Goal: Task Accomplishment & Management: Complete application form

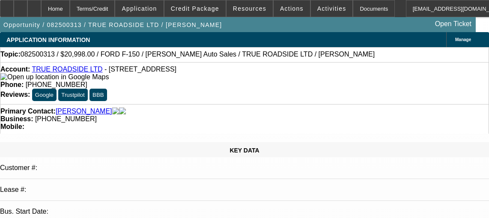
select select "0"
select select "3"
select select "0"
select select "6"
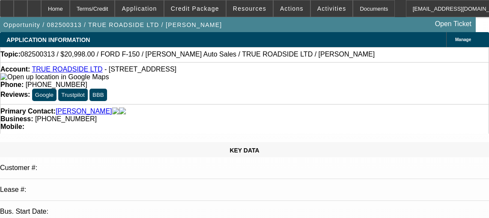
select select "0"
select select "3"
select select "0"
select select "6"
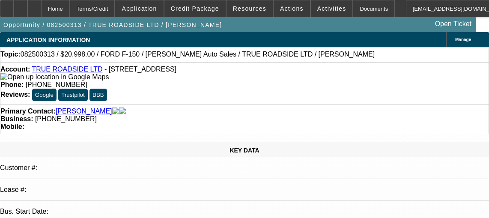
select select "0"
select select "3"
select select "0"
select select "6"
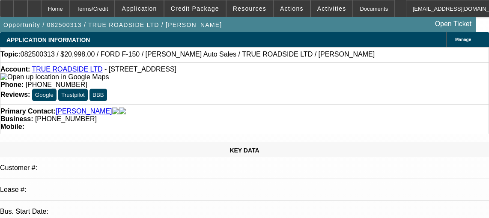
select select "0"
select select "3"
select select "0"
select select "6"
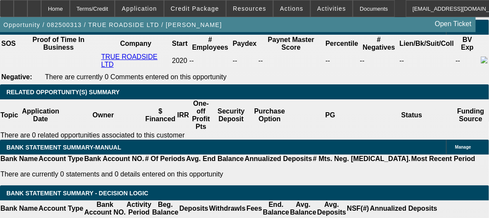
scroll to position [1405, 0]
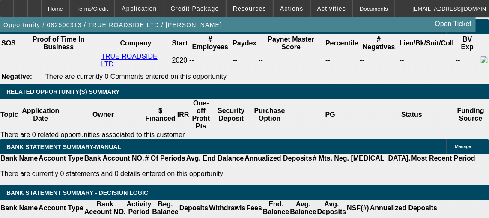
type input "3"
type input "UNKNOWN"
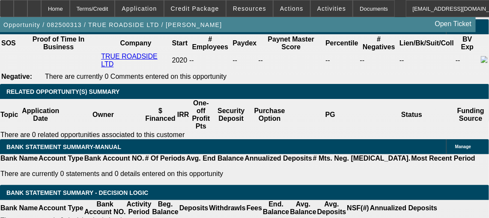
type input "36"
type input "$7,197.40"
type input "36"
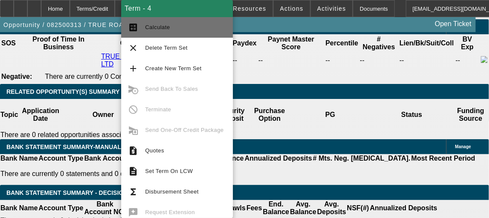
click at [192, 33] on button "calculate Calculate" at bounding box center [177, 27] width 112 height 21
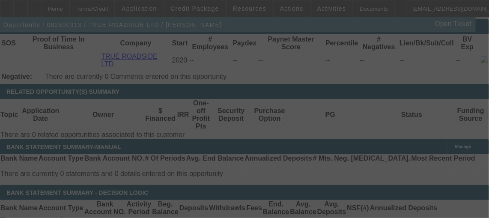
select select "0"
select select "3"
select select "0"
select select "6"
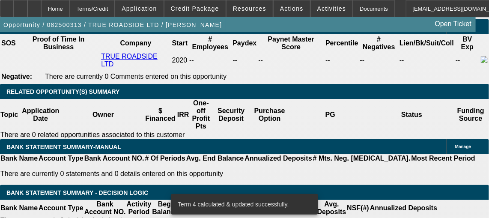
scroll to position [1408, 0]
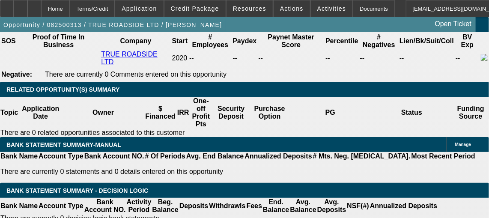
type input "24"
type input "UNKNOWN"
type input "$823.81"
type input "2"
type input "$601.44"
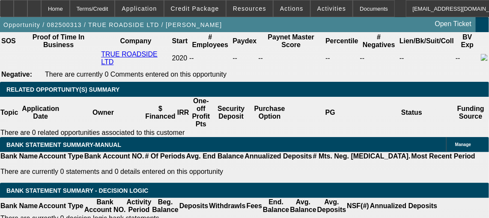
type input "21"
type input "$791.10"
type input "214"
type input "$3,754.85"
type input "214.9"
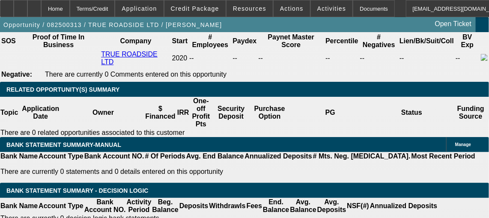
type input "$3,770.41"
type input "214."
type input "$3,754.85"
type input "21"
type input "$791.10"
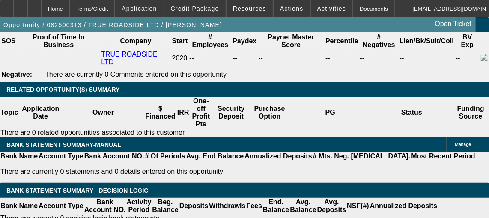
type input "2"
type input "$601.44"
type input "21"
type input "$791.10"
type input "214"
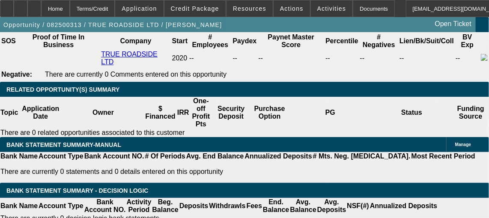
type input "$3,754.85"
type input "21"
type input "$791.10"
type input "2"
type input "$601.44"
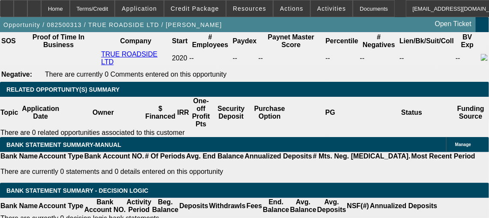
type input "2"
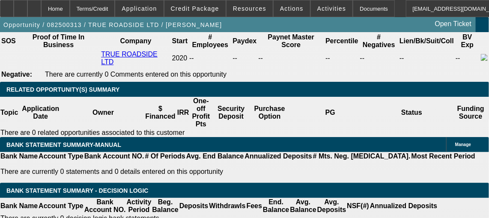
type input "$592.31"
type input "2"
type input "1"
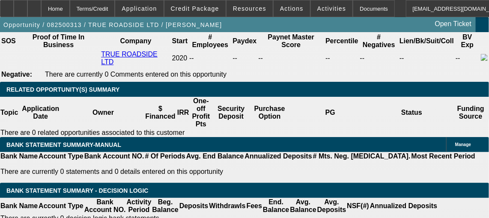
type input "1"
type input "14"
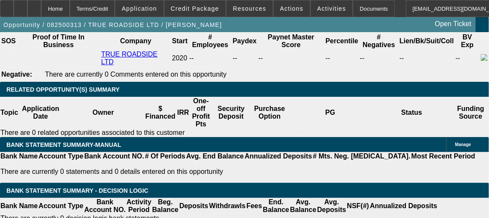
type input "$717.66"
type input "14.9"
type input "$726.87"
type input "14.9"
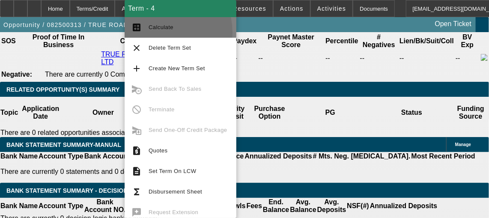
click at [155, 33] on button "calculate Calculate" at bounding box center [181, 27] width 112 height 21
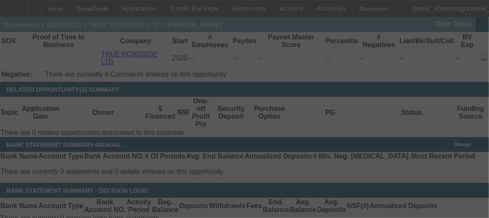
select select "0"
select select "3"
select select "0"
select select "6"
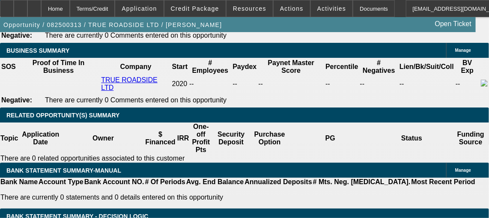
scroll to position [1379, 0]
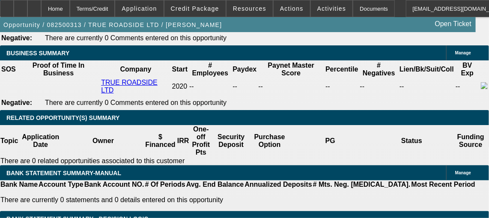
drag, startPoint x: 137, startPoint y: 34, endPoint x: 137, endPoint y: 67, distance: 33.0
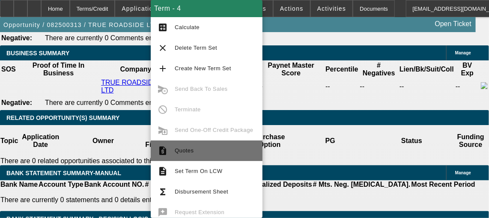
click at [218, 156] on button "request_quote Quotes" at bounding box center [207, 151] width 112 height 21
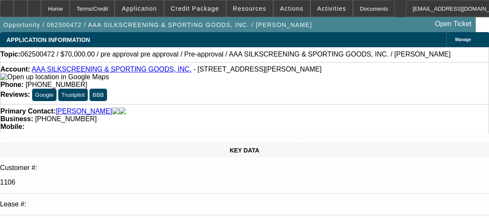
select select "0"
select select "2"
select select "0.1"
select select "4"
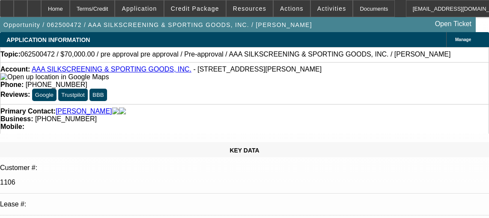
scroll to position [37, 0]
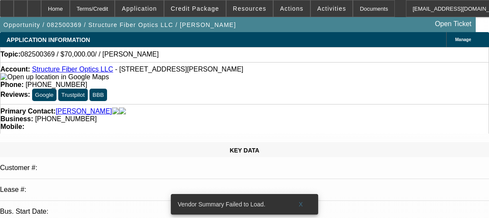
select select "0"
select select "2"
select select "0.1"
select select "4"
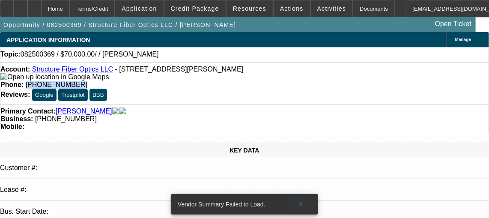
click at [303, 201] on span "X" at bounding box center [301, 204] width 5 height 7
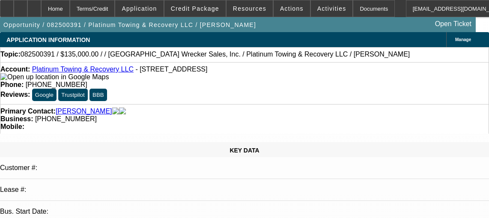
select select "0"
select select "2"
select select "0.1"
select select "4"
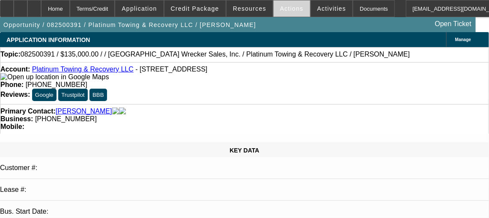
click at [280, 6] on span "Actions" at bounding box center [292, 8] width 24 height 7
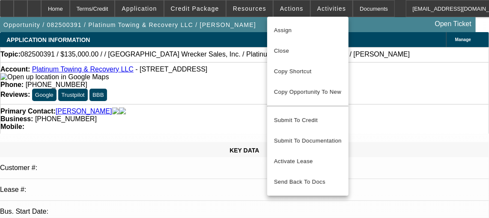
click at [309, 4] on div at bounding box center [244, 109] width 489 height 218
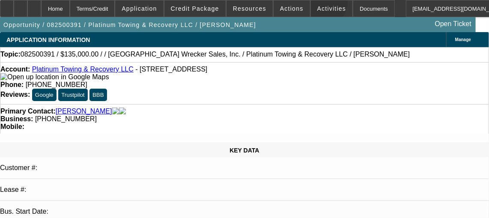
click at [311, 4] on span at bounding box center [332, 8] width 42 height 21
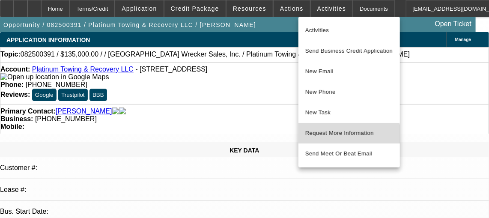
click at [325, 141] on button "Request More Information" at bounding box center [350, 133] width 102 height 21
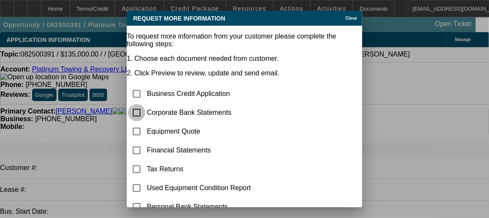
click at [144, 104] on input "checkbox" at bounding box center [136, 112] width 17 height 17
checkbox input "true"
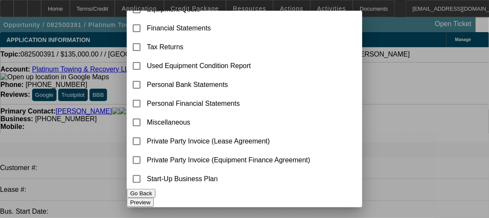
click at [154, 198] on button "Preview" at bounding box center [140, 202] width 27 height 9
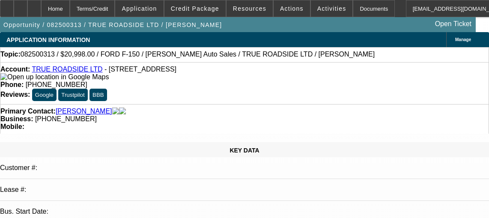
select select "0"
select select "3"
select select "0"
select select "6"
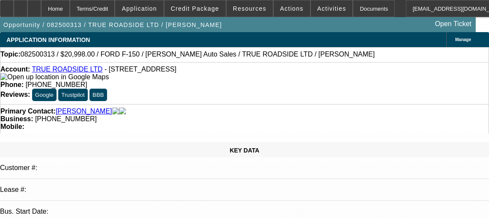
scroll to position [1363, 0]
